Goal: Task Accomplishment & Management: Manage account settings

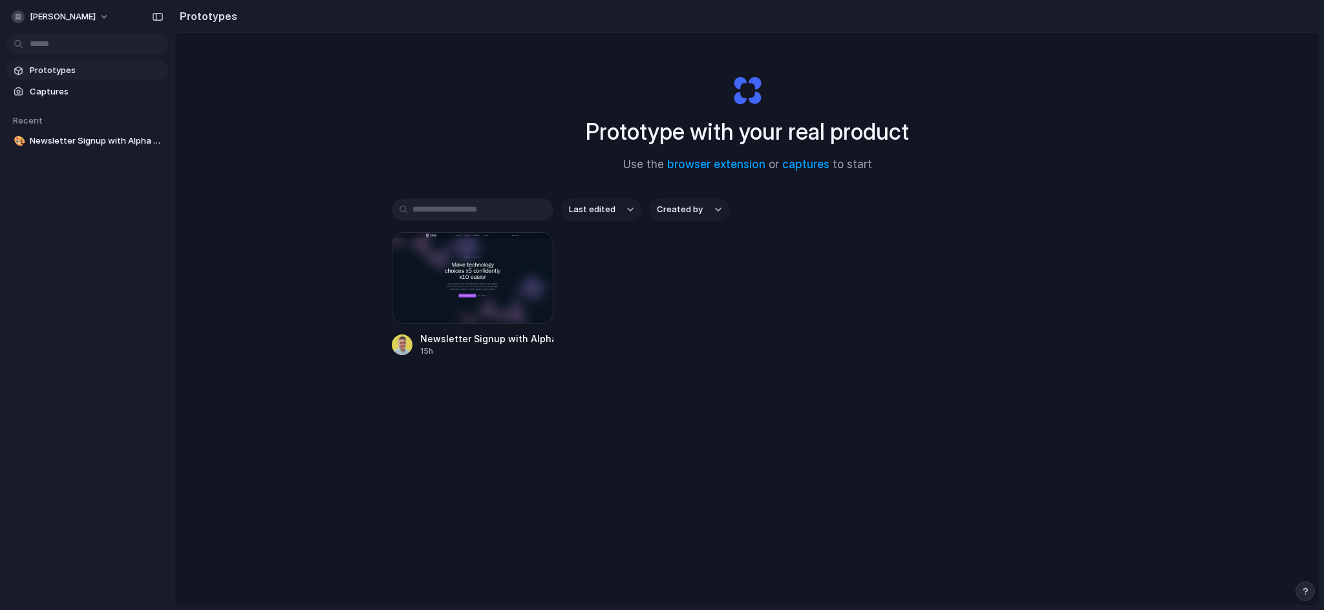
click at [625, 409] on div "Last edited Created by Newsletter Signup with Alpha Participation 15h" at bounding box center [747, 318] width 711 height 239
click at [539, 248] on button "button" at bounding box center [534, 251] width 21 height 21
click at [504, 347] on li "Delete" at bounding box center [495, 342] width 92 height 21
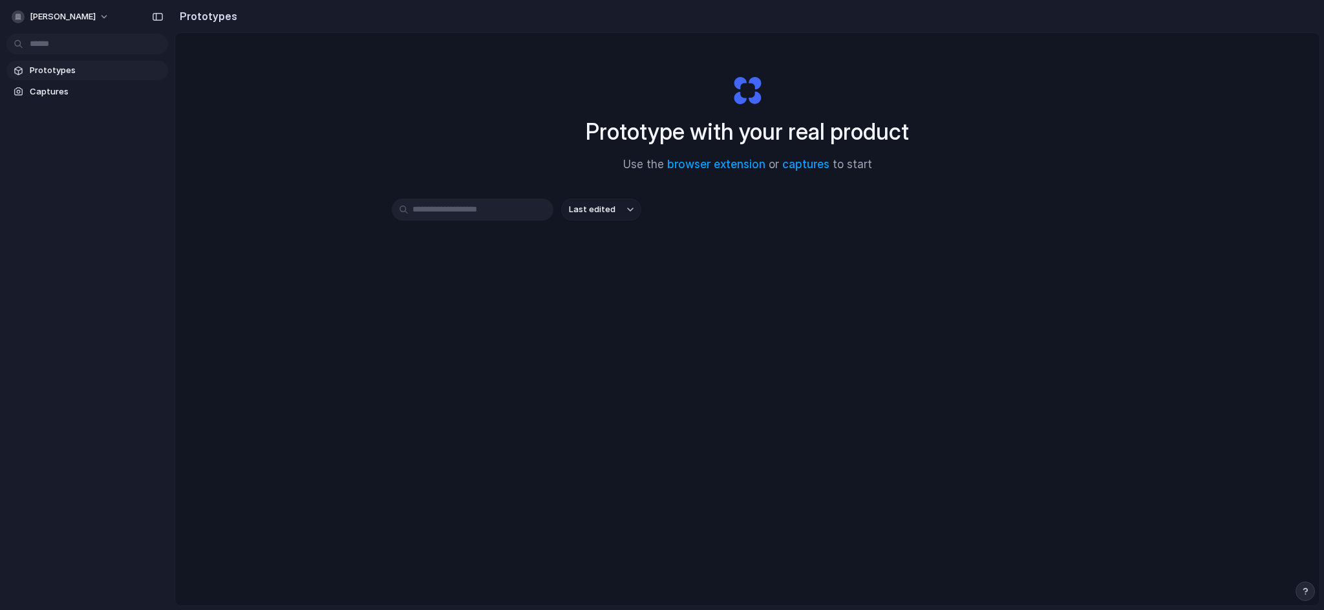
click at [629, 322] on div "Prototype with your real product Use the browser extension or captures to start…" at bounding box center [747, 353] width 1144 height 641
click at [864, 360] on div "Prototype with your real product Use the browser extension or captures to start…" at bounding box center [747, 353] width 1144 height 641
drag, startPoint x: 938, startPoint y: 374, endPoint x: 988, endPoint y: 353, distance: 54.2
click at [938, 374] on div "Prototype with your real product Use the browser extension or captures to start…" at bounding box center [747, 353] width 1144 height 641
click at [1027, 303] on div "Last edited" at bounding box center [747, 256] width 711 height 114
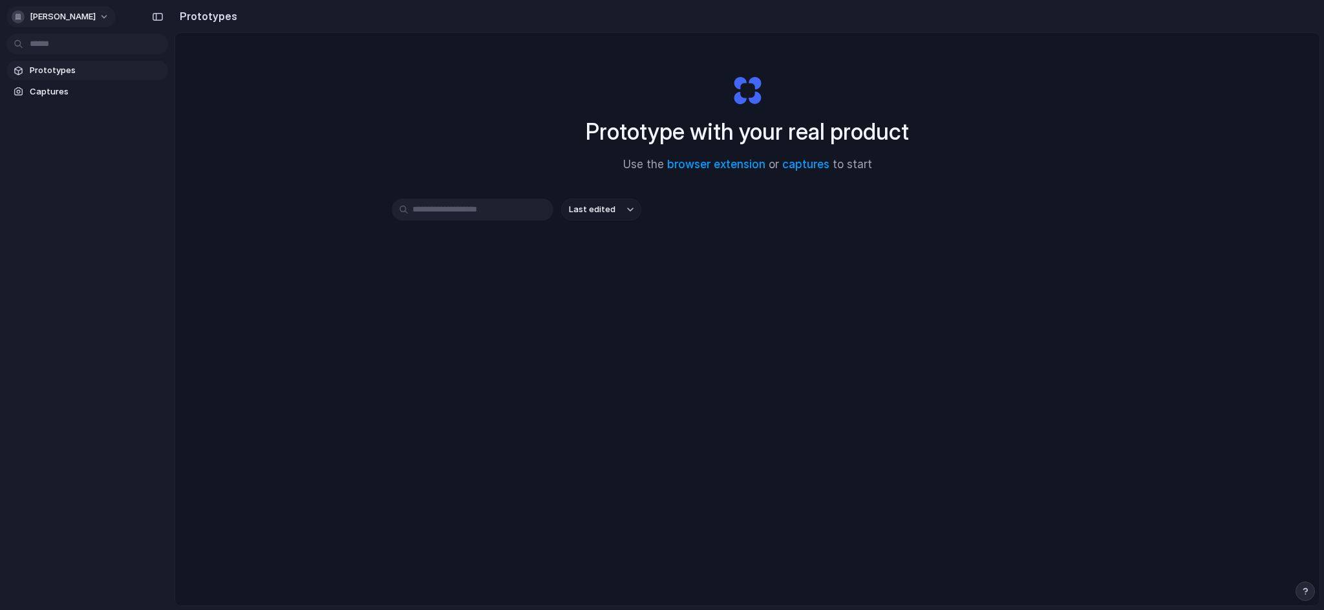
click at [56, 20] on span "[PERSON_NAME]" at bounding box center [63, 16] width 66 height 13
click at [38, 114] on li "Sign out" at bounding box center [62, 108] width 107 height 21
